Goal: Book appointment/travel/reservation

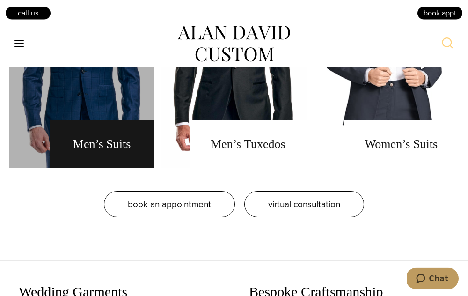
scroll to position [689, 0]
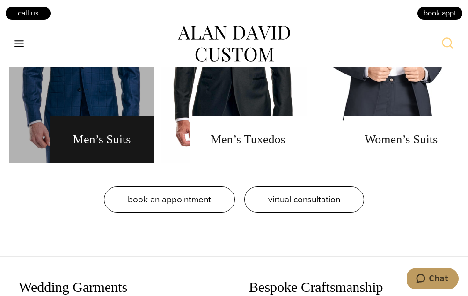
click at [97, 135] on link "men's suits" at bounding box center [81, 46] width 145 height 234
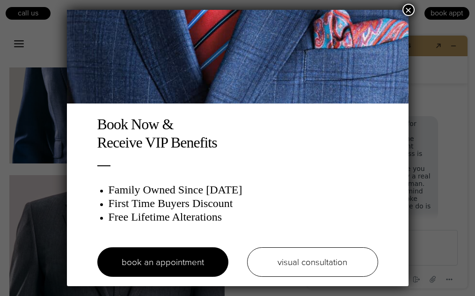
click at [34, 80] on div "Book Now & Receive VIP Benefits Family Owned Since 1913 First Time Buyers Disco…" at bounding box center [237, 148] width 475 height 296
